Goal: Information Seeking & Learning: Compare options

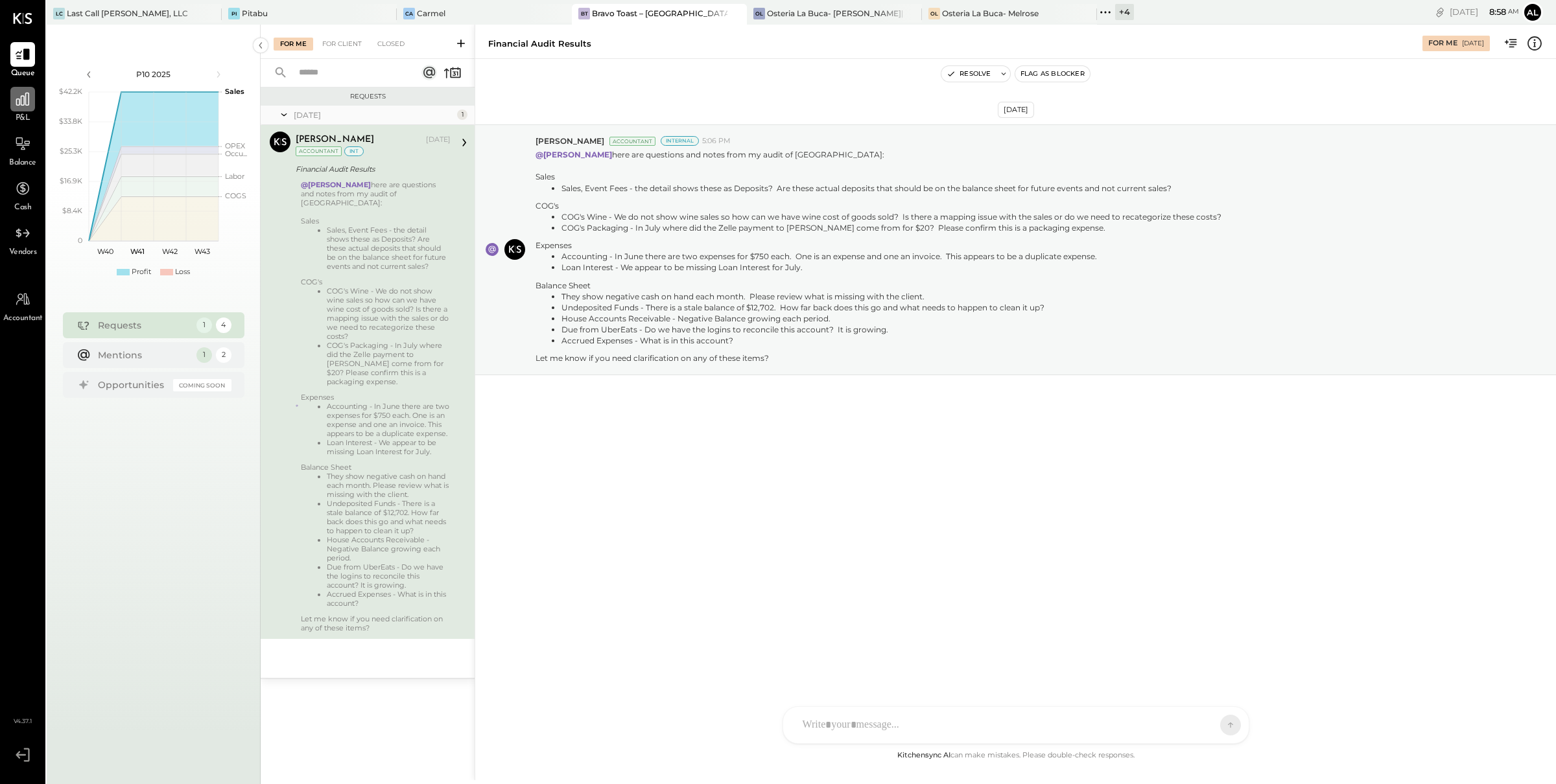
click at [24, 99] on icon at bounding box center [22, 99] width 17 height 17
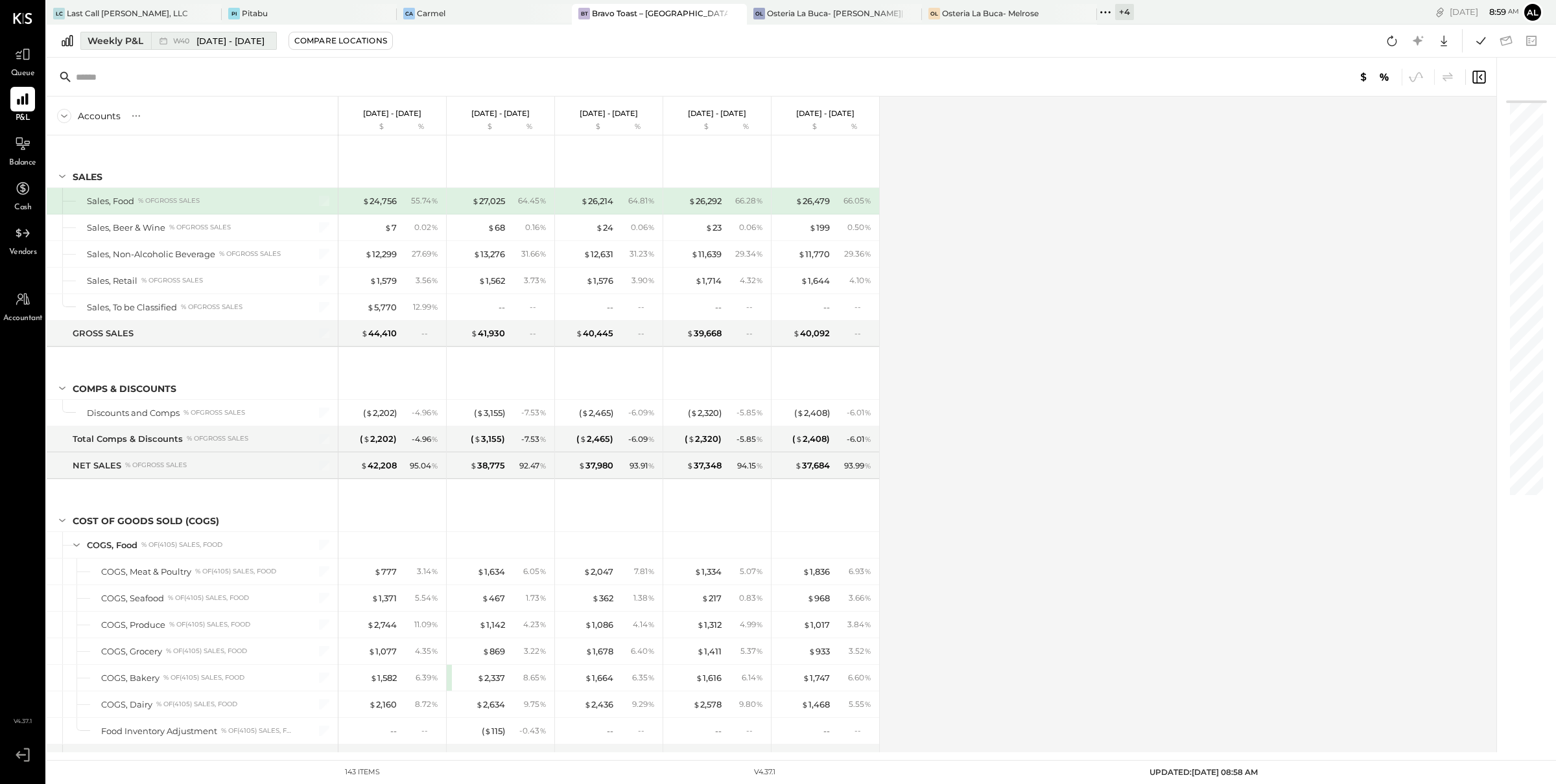
click at [132, 37] on div "Weekly P&L" at bounding box center [116, 41] width 56 height 13
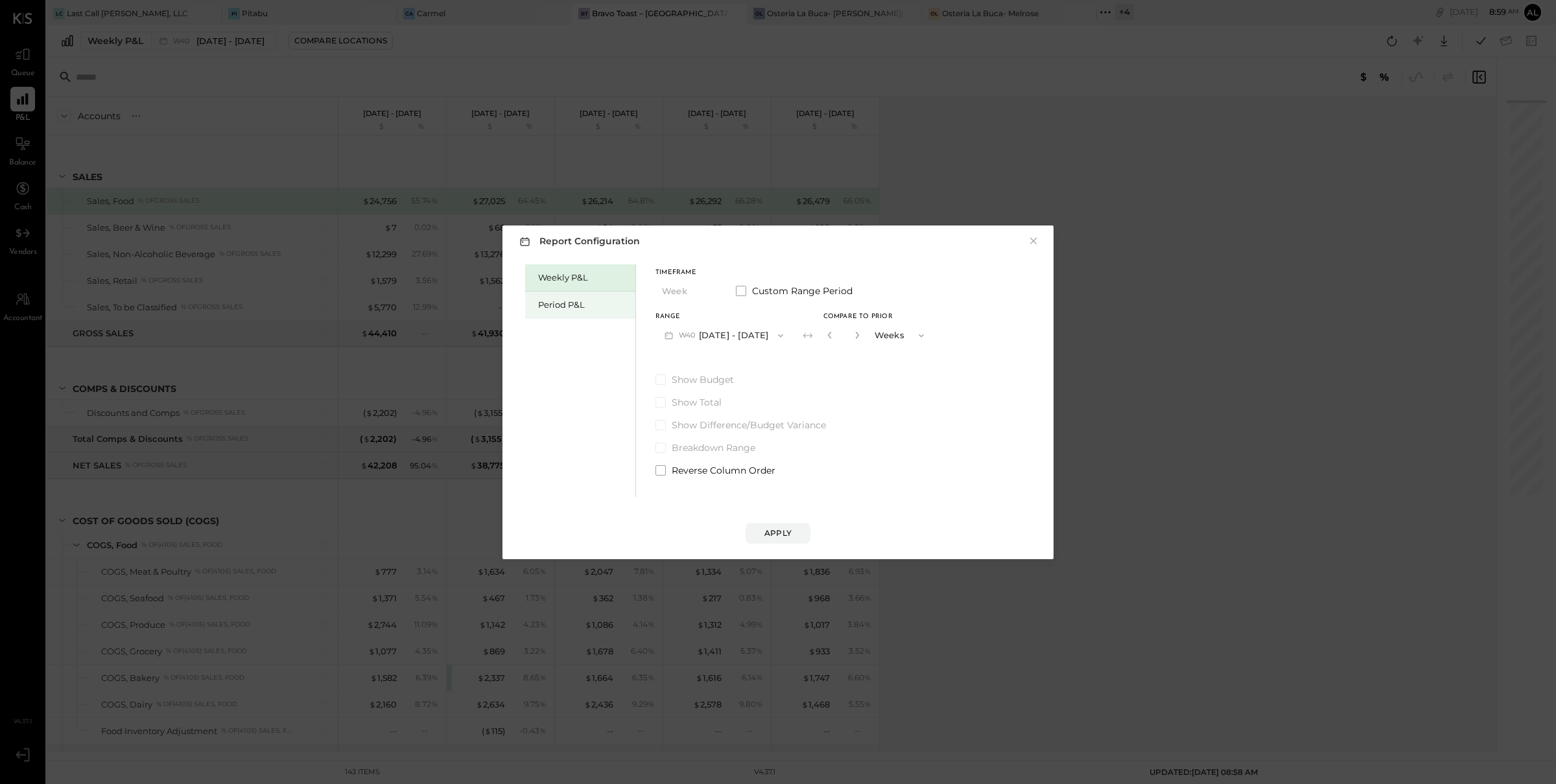
click at [598, 302] on div "Period P&L" at bounding box center [583, 305] width 91 height 12
click at [836, 339] on div "Compare" at bounding box center [829, 338] width 42 height 11
click at [776, 338] on button "P10 [DATE] - [DATE]" at bounding box center [721, 335] width 133 height 24
click at [748, 364] on span "[DATE] - [DATE]" at bounding box center [717, 364] width 61 height 11
click at [790, 532] on div "Apply" at bounding box center [778, 533] width 27 height 11
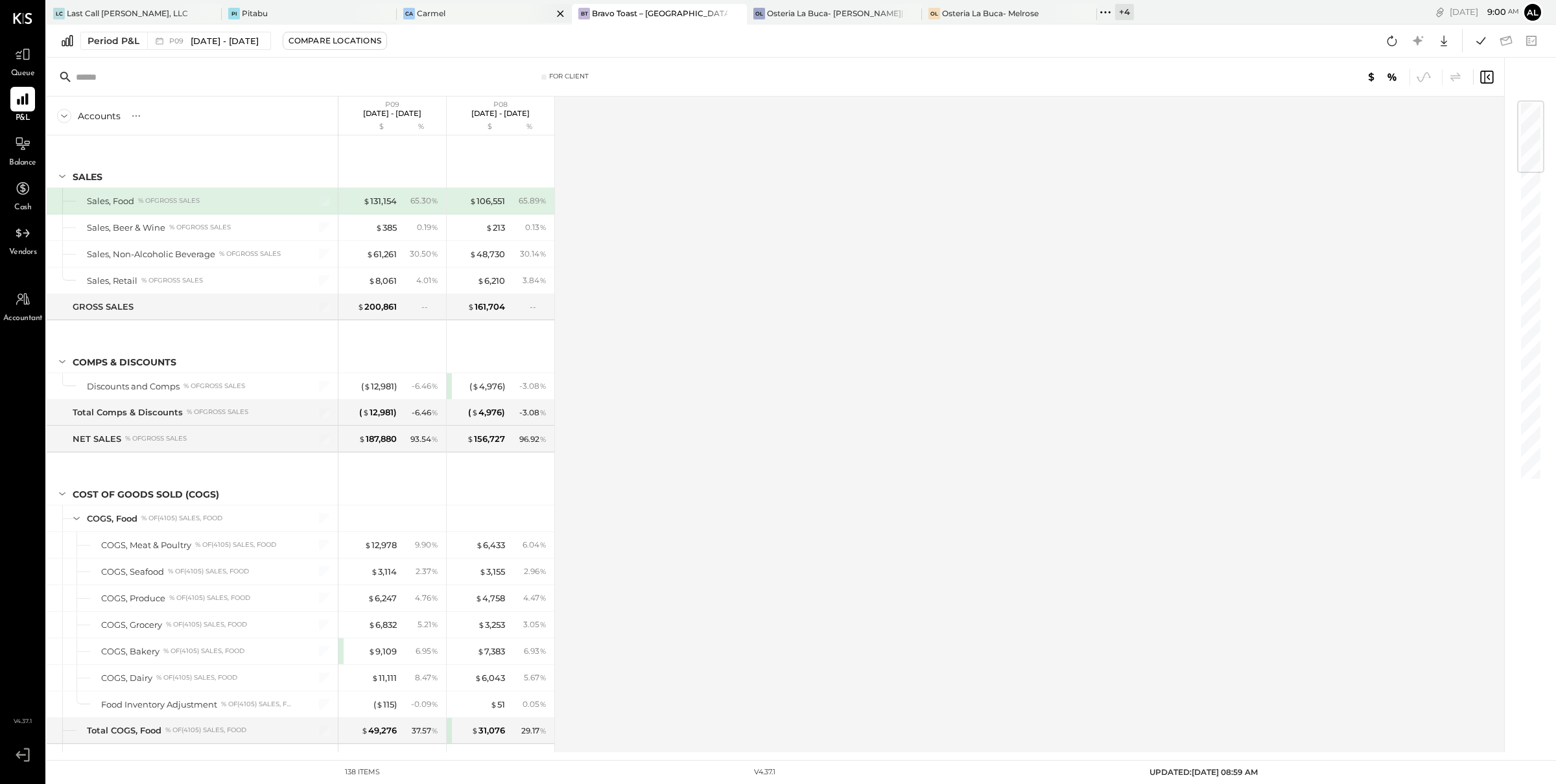
click at [449, 12] on div "Ca Carmel" at bounding box center [474, 14] width 156 height 12
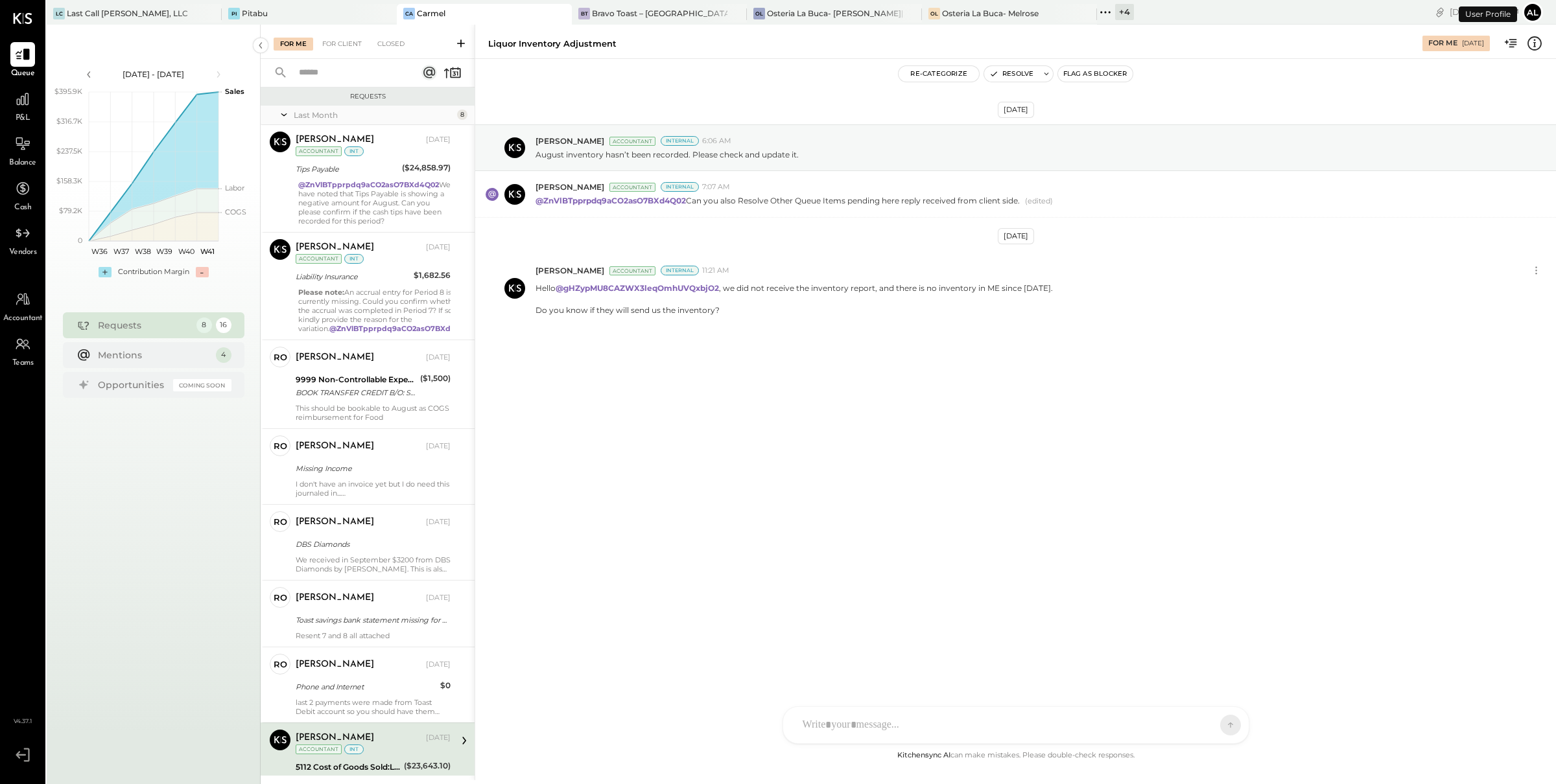
scroll to position [100, 0]
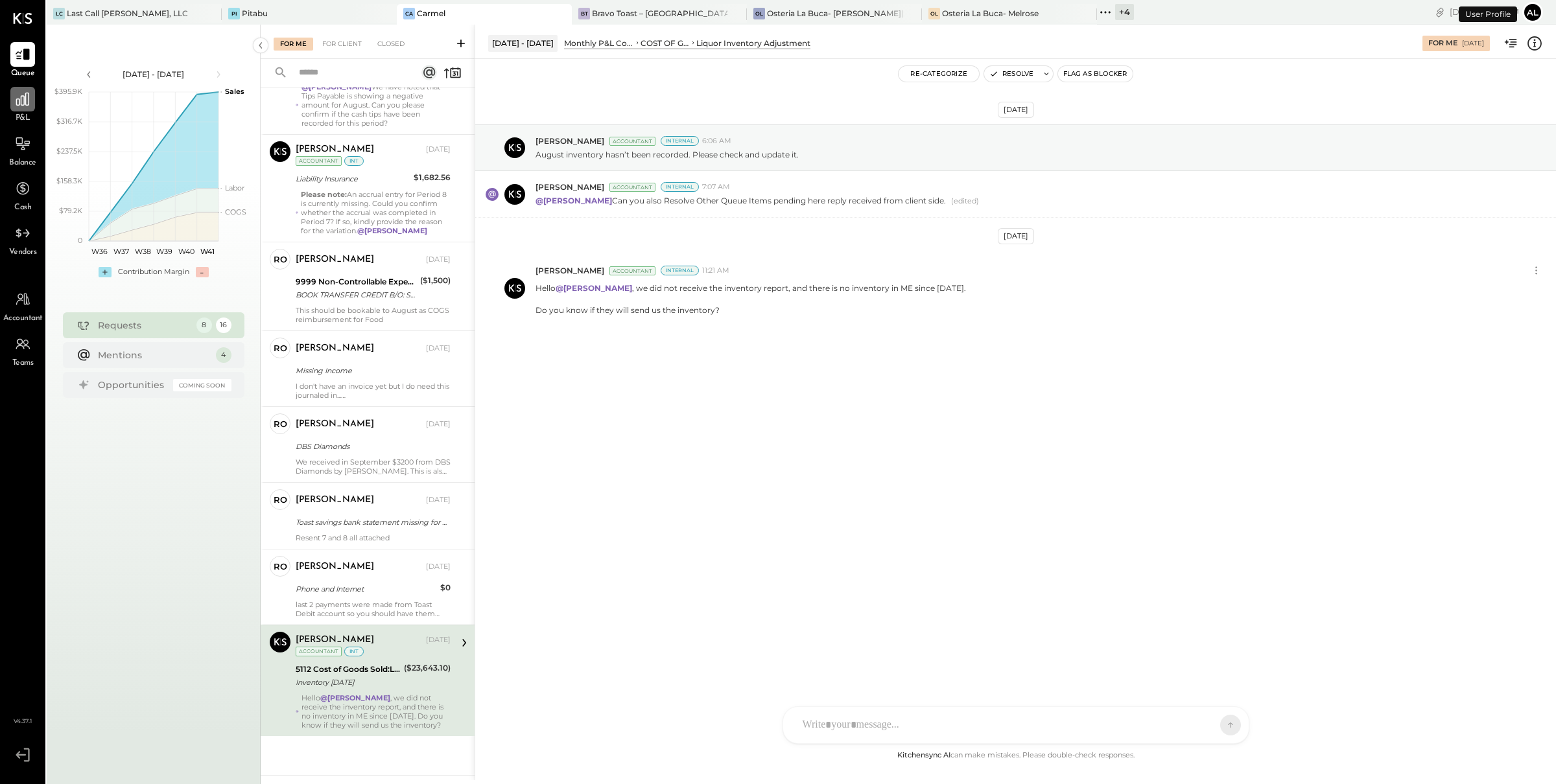
click at [22, 103] on icon at bounding box center [22, 99] width 17 height 17
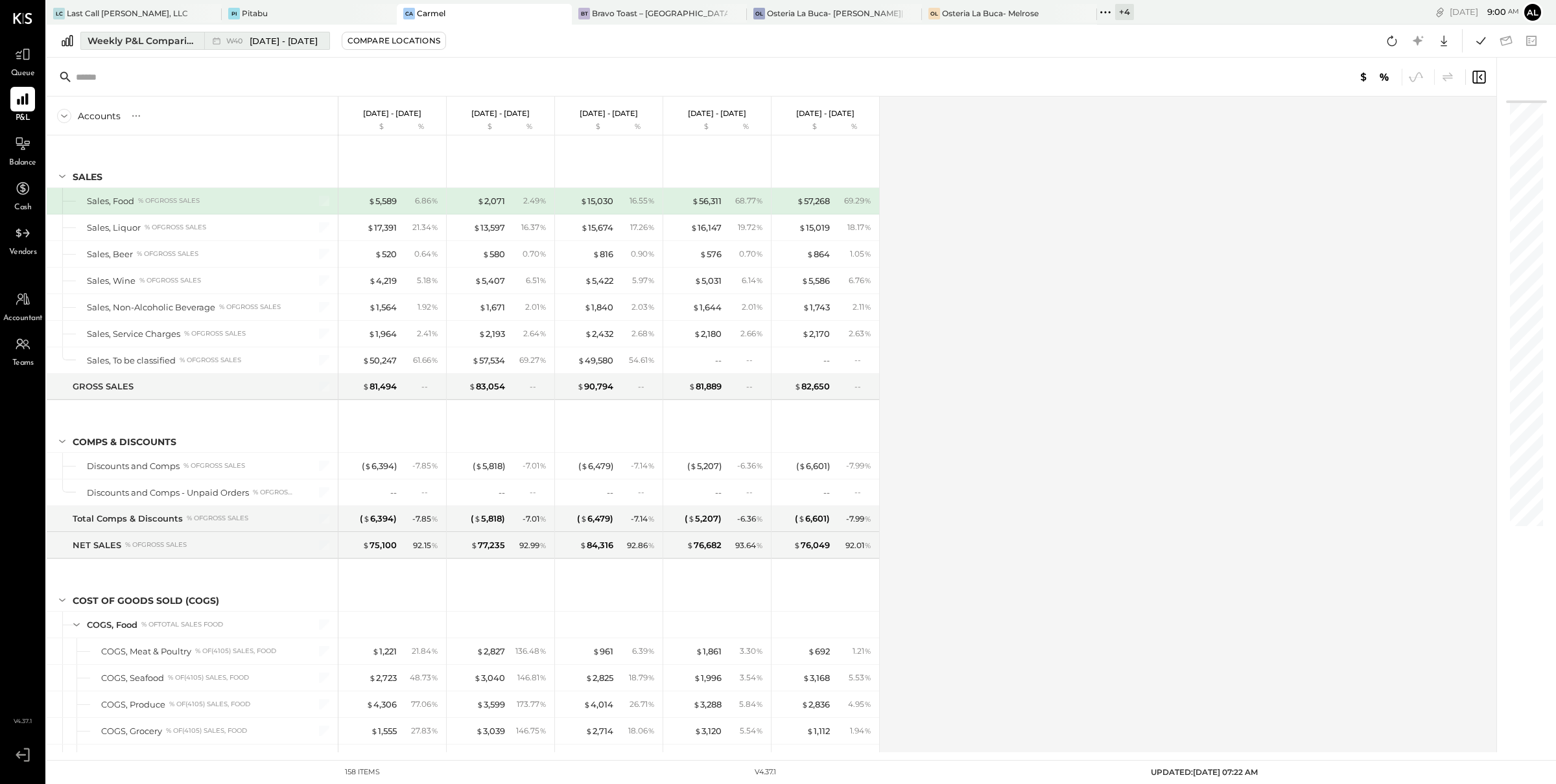
click at [136, 41] on div "Weekly P&L Comparison" at bounding box center [142, 41] width 109 height 13
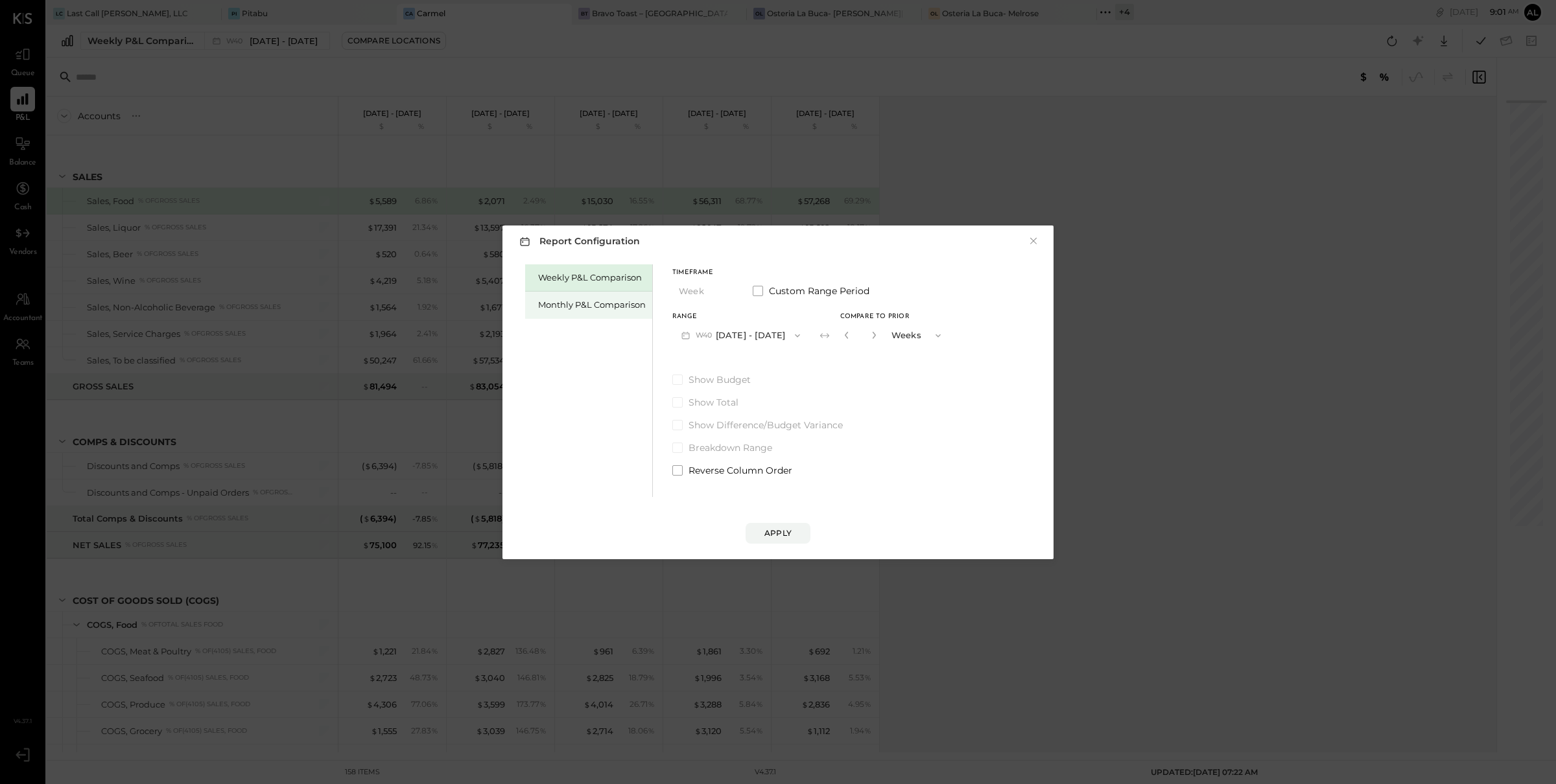
click at [604, 305] on div "Monthly P&L Comparison" at bounding box center [591, 305] width 108 height 12
click at [784, 335] on span "button" at bounding box center [792, 335] width 17 height 10
click at [767, 363] on div "M09 [DATE] - [DATE]" at bounding box center [746, 364] width 148 height 27
click at [790, 534] on div "Apply" at bounding box center [778, 533] width 27 height 11
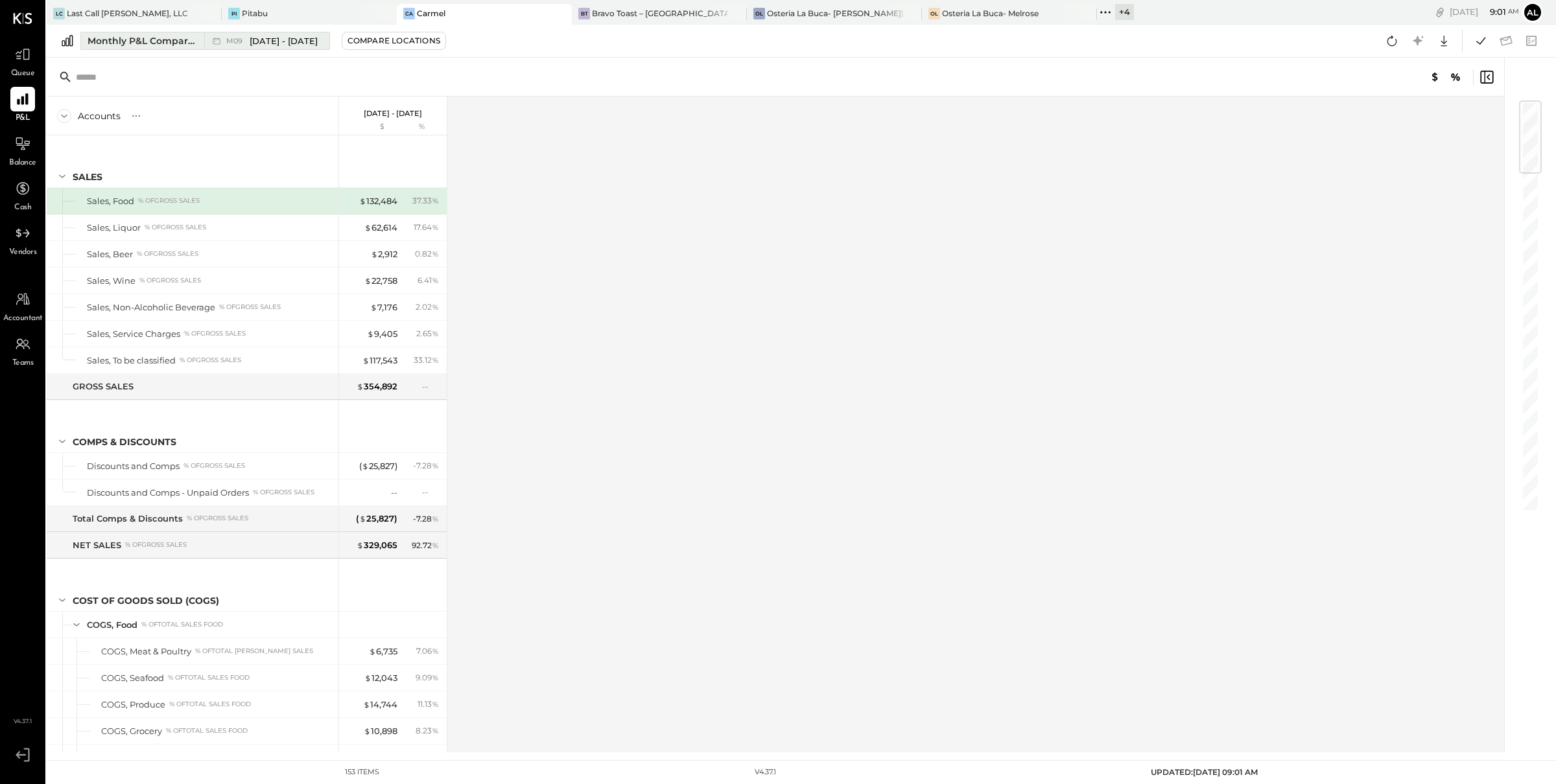
click at [145, 46] on div "Monthly P&L Comparison" at bounding box center [142, 41] width 109 height 13
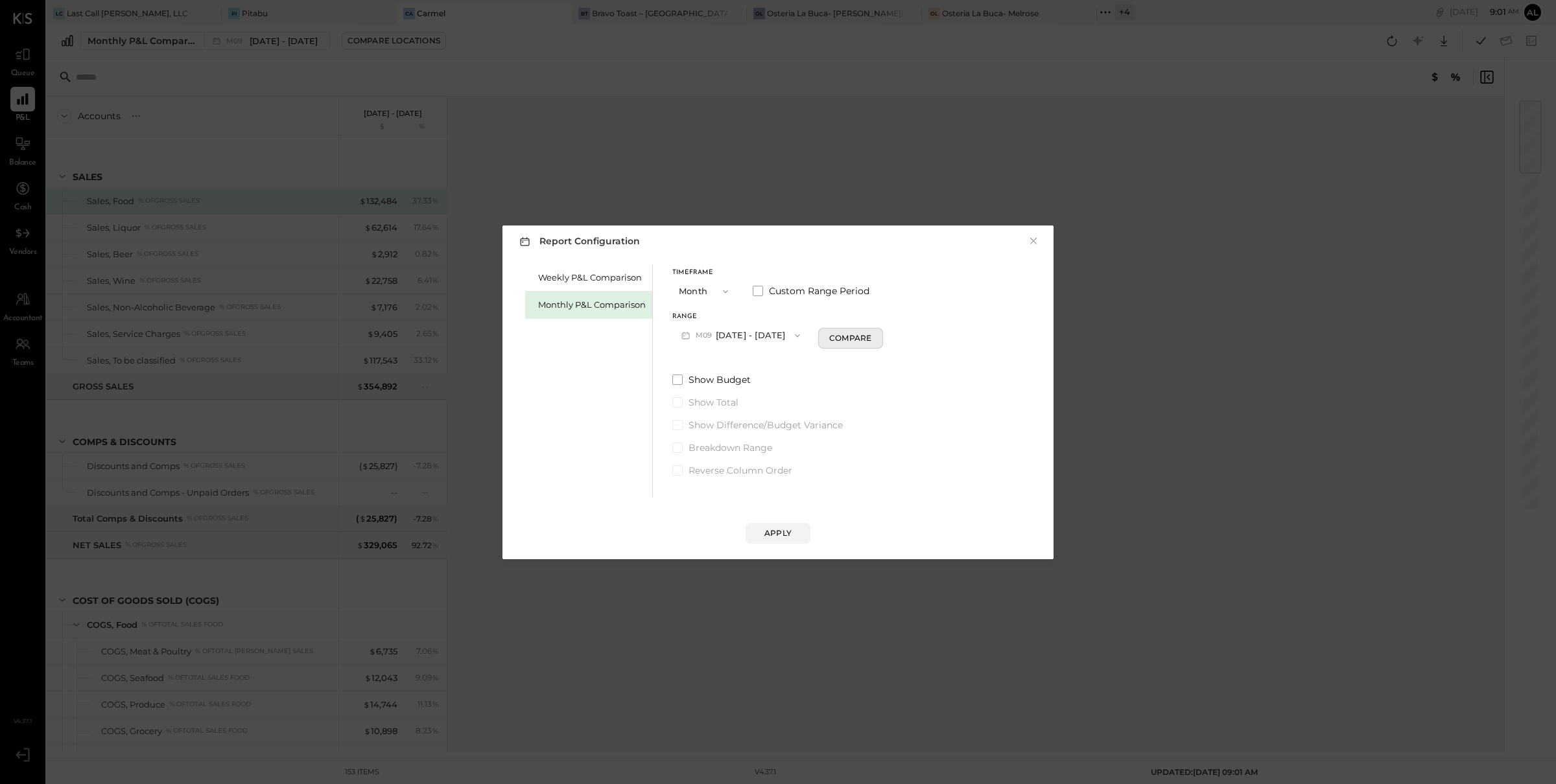
click at [852, 337] on div "Compare" at bounding box center [850, 338] width 42 height 11
click at [871, 331] on icon "button" at bounding box center [874, 335] width 8 height 8
type input "*"
click at [781, 532] on div "Apply" at bounding box center [778, 533] width 27 height 11
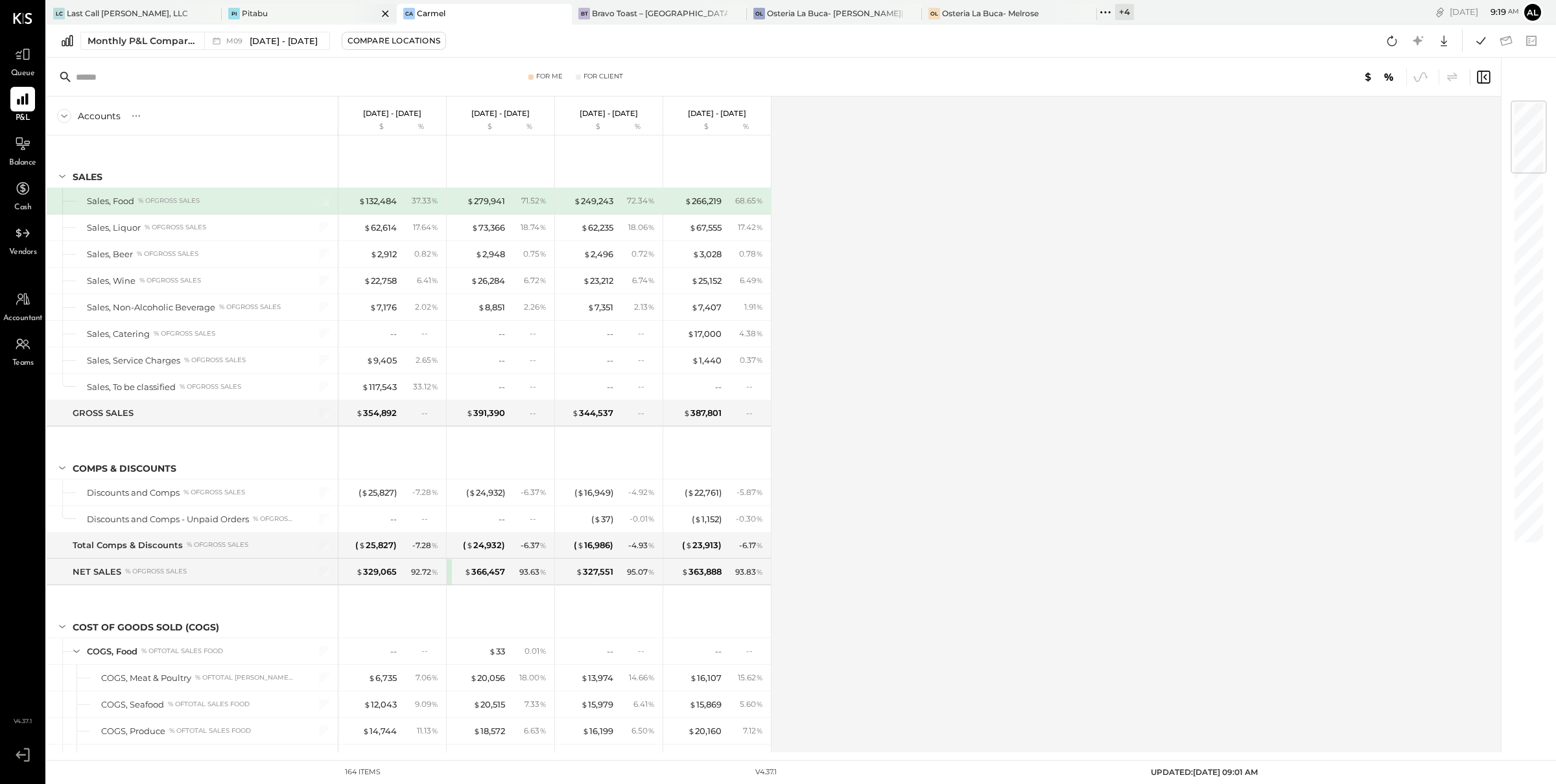
click at [288, 14] on div "Pi Pitabu" at bounding box center [299, 14] width 156 height 12
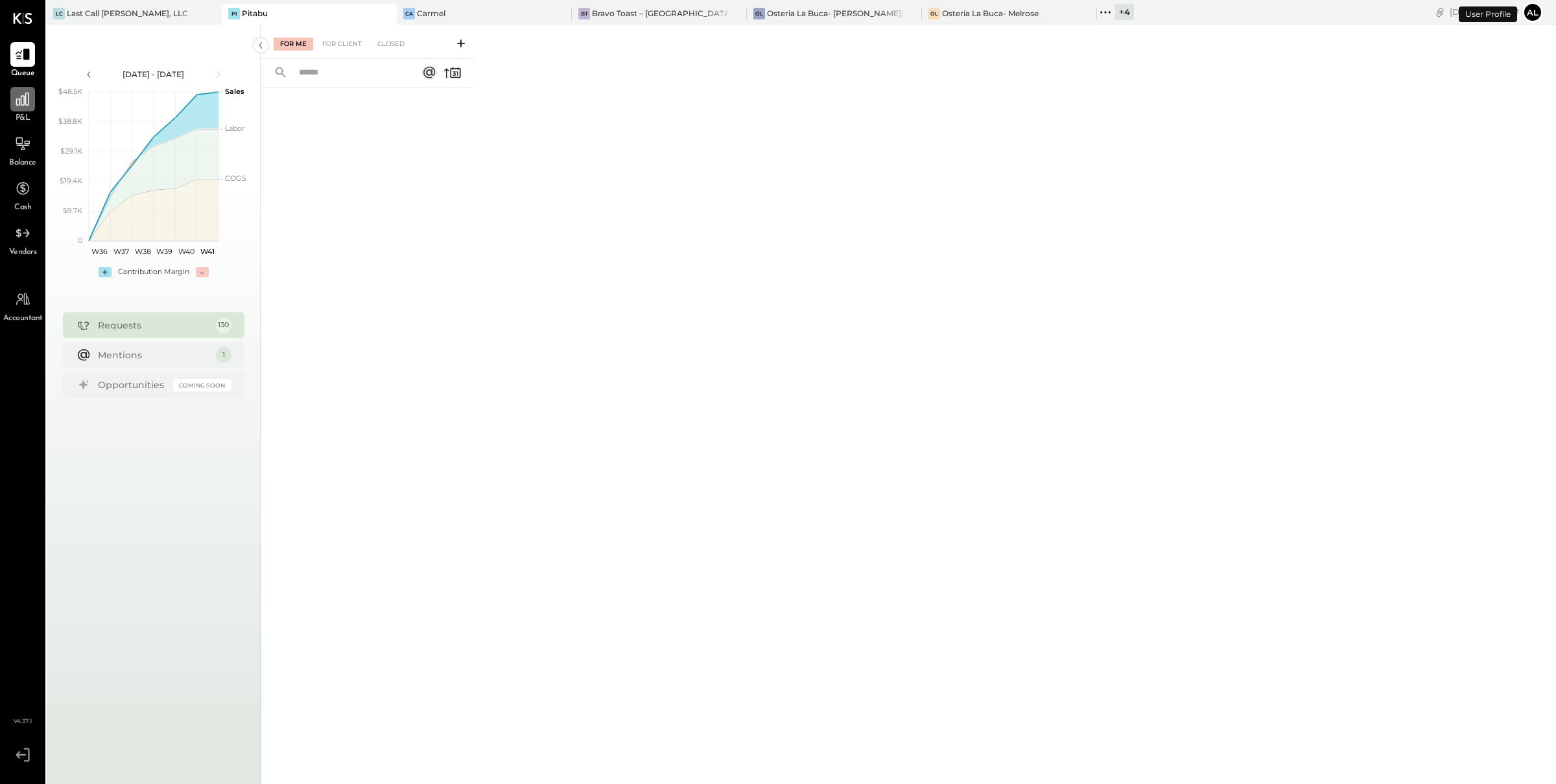
click at [26, 98] on icon at bounding box center [22, 99] width 17 height 17
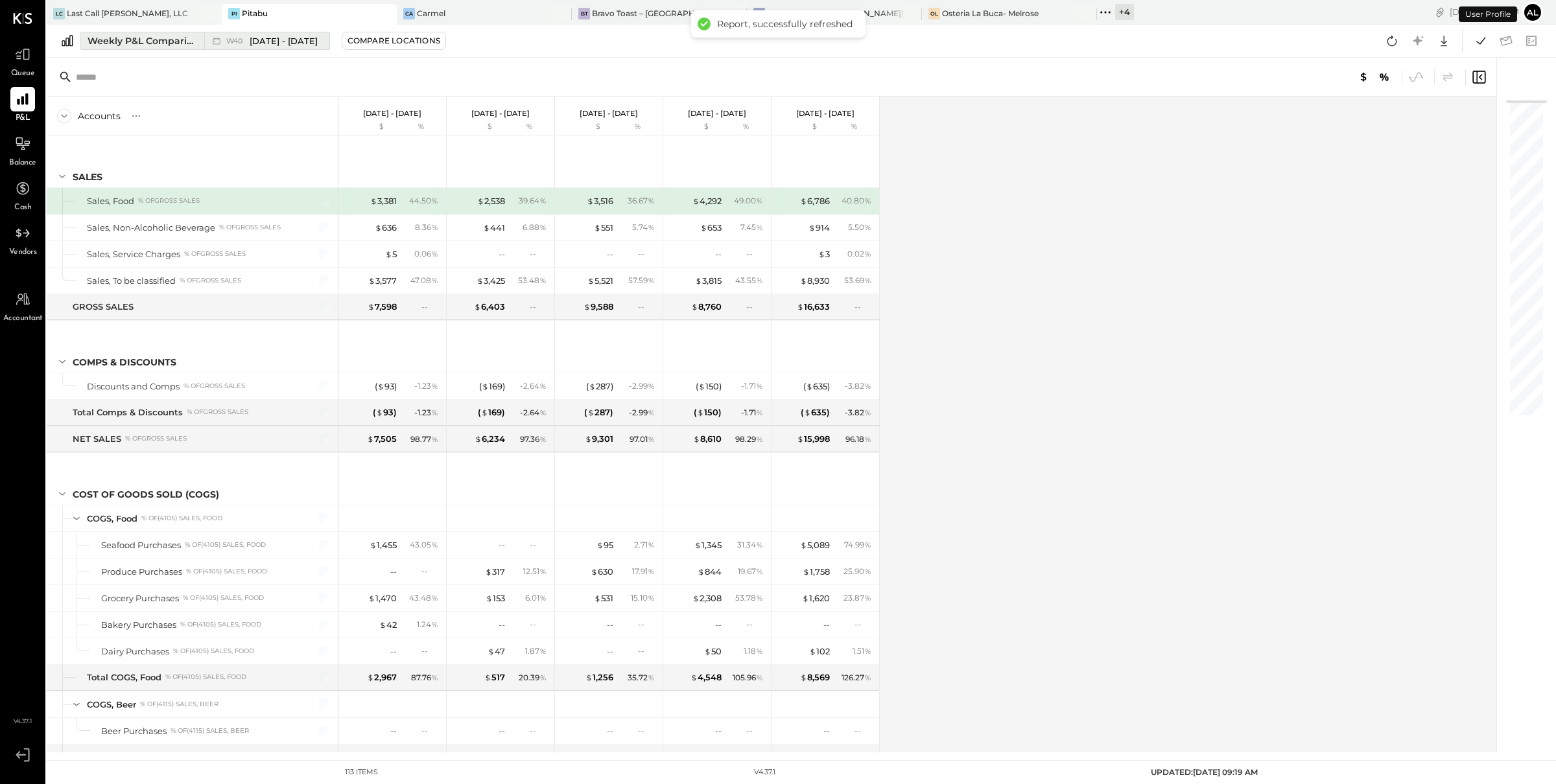
click at [161, 44] on div "Weekly P&L Comparison" at bounding box center [142, 41] width 109 height 13
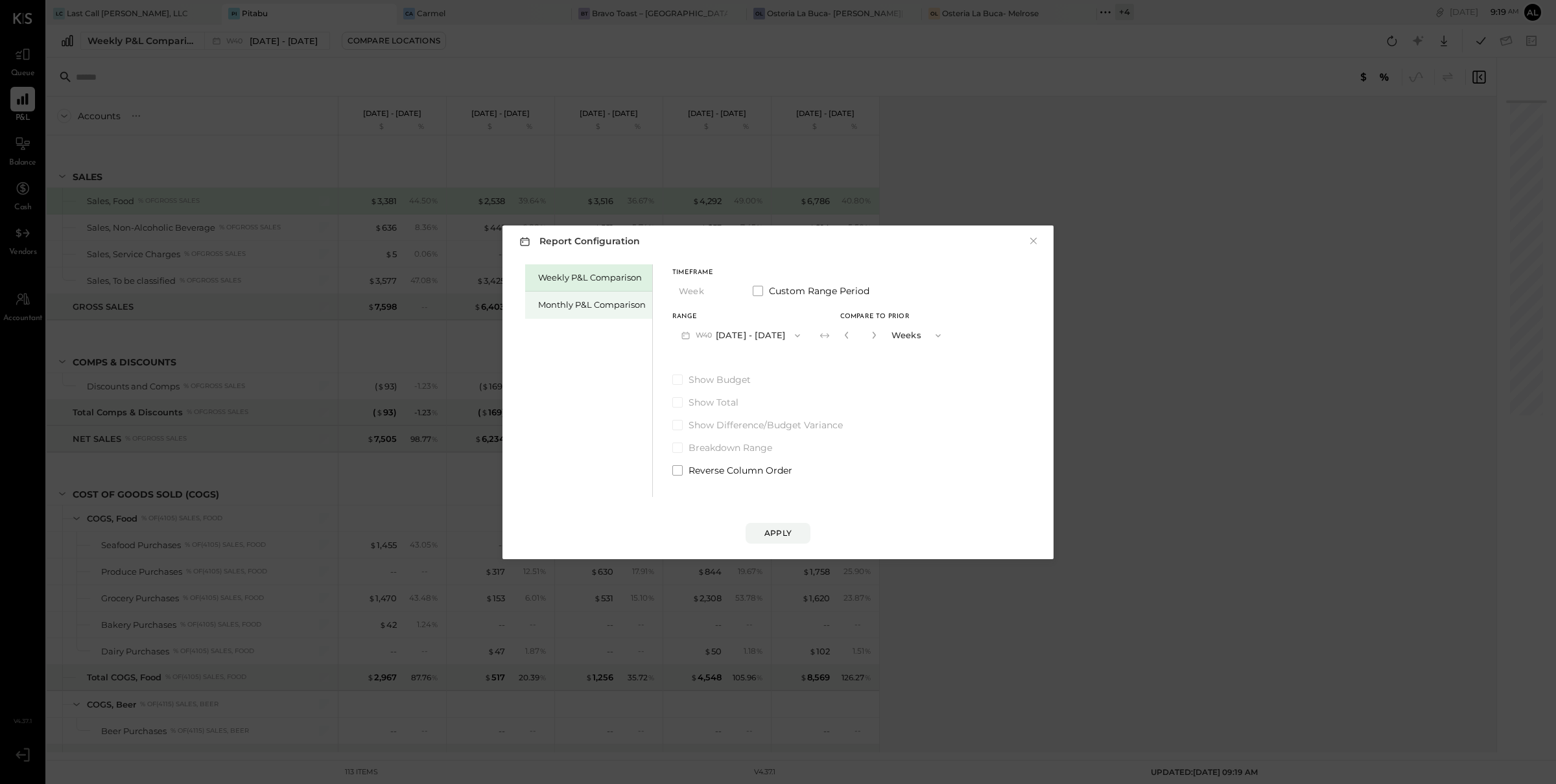
click at [569, 300] on div "Monthly P&L Comparison" at bounding box center [591, 305] width 108 height 12
click at [721, 294] on icon "button" at bounding box center [725, 291] width 10 height 10
click at [719, 293] on div "Month" at bounding box center [705, 291] width 64 height 23
click at [772, 336] on button "M10 [DATE] - [DATE]" at bounding box center [739, 335] width 135 height 24
click at [759, 365] on span "[DATE] - [DATE]" at bounding box center [735, 364] width 61 height 11
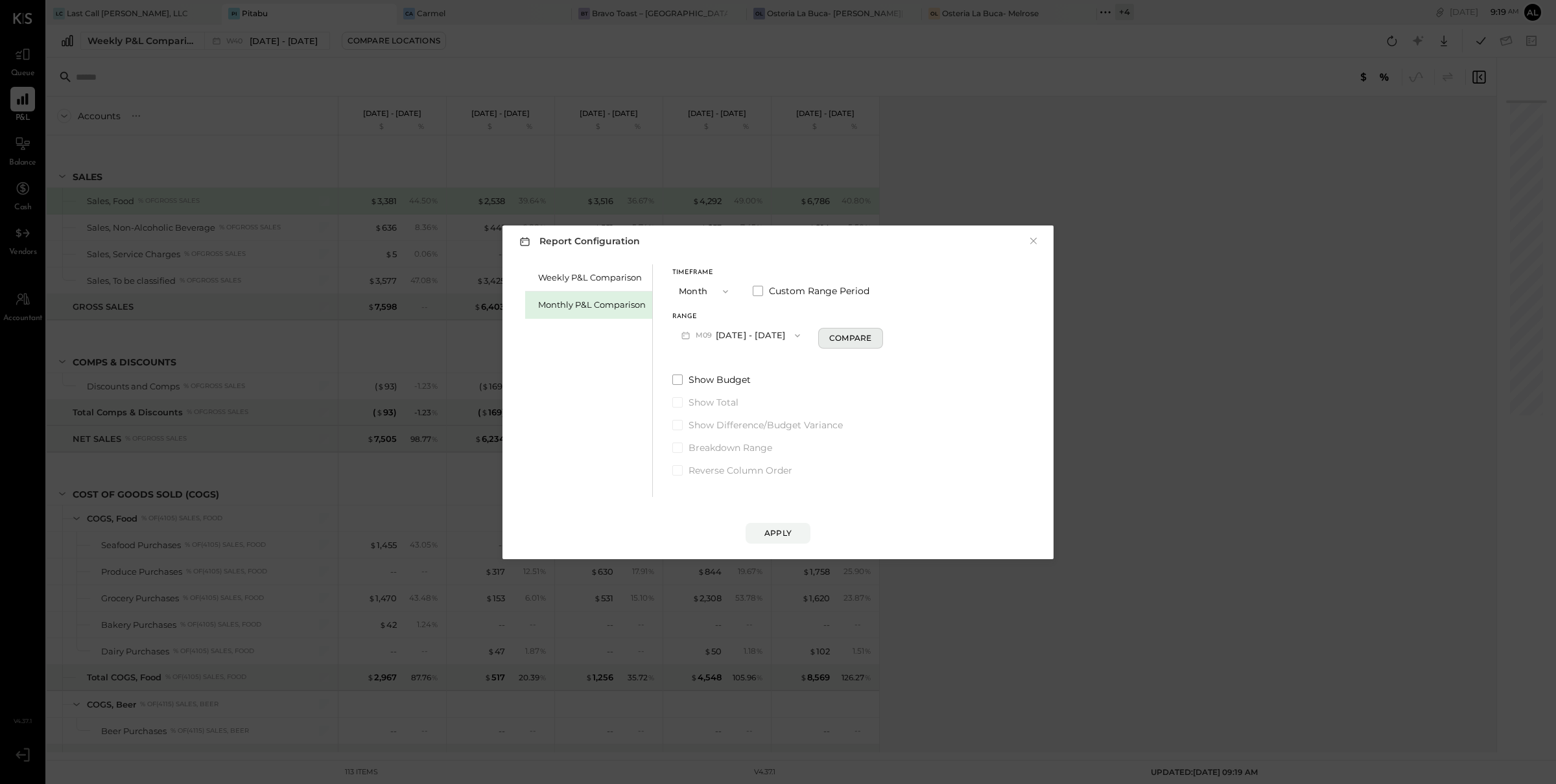
click at [846, 337] on div "Compare" at bounding box center [850, 338] width 42 height 11
click at [872, 335] on button "button" at bounding box center [874, 335] width 10 height 14
type input "*"
click at [786, 530] on div "Apply" at bounding box center [778, 533] width 27 height 11
